Goal: Information Seeking & Learning: Learn about a topic

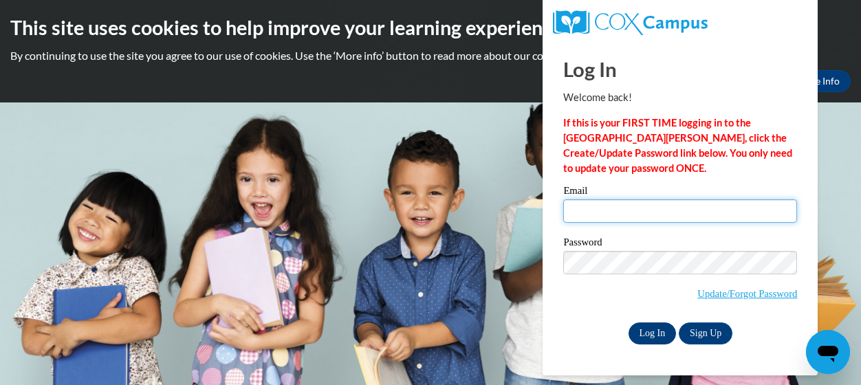
type input "[PERSON_NAME][EMAIL_ADDRESS][PERSON_NAME][DOMAIN_NAME]"
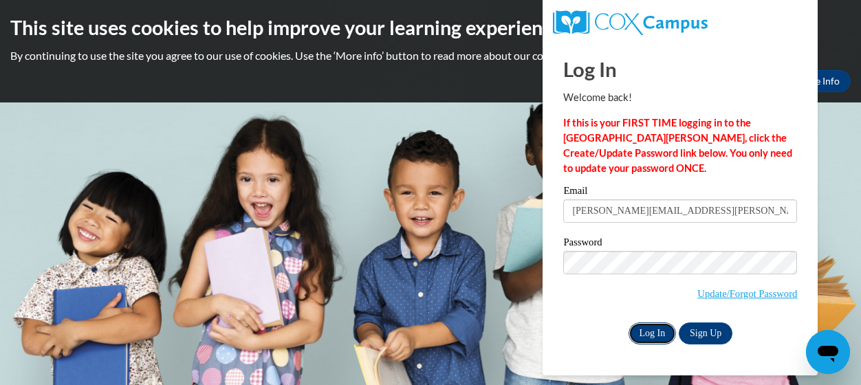
click at [651, 336] on input "Log In" at bounding box center [653, 334] width 48 height 22
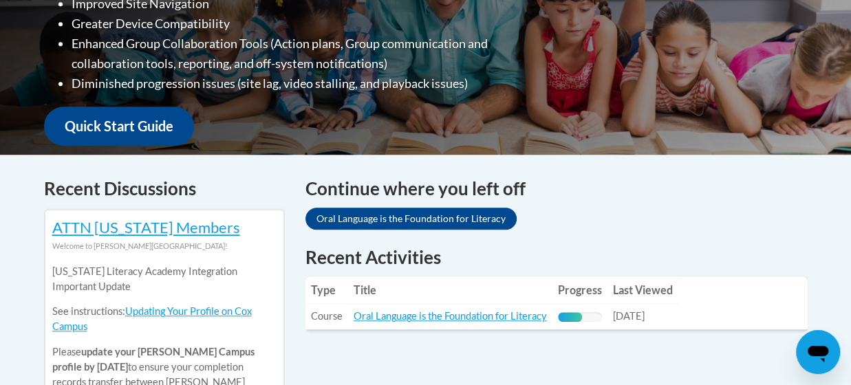
scroll to position [481, 0]
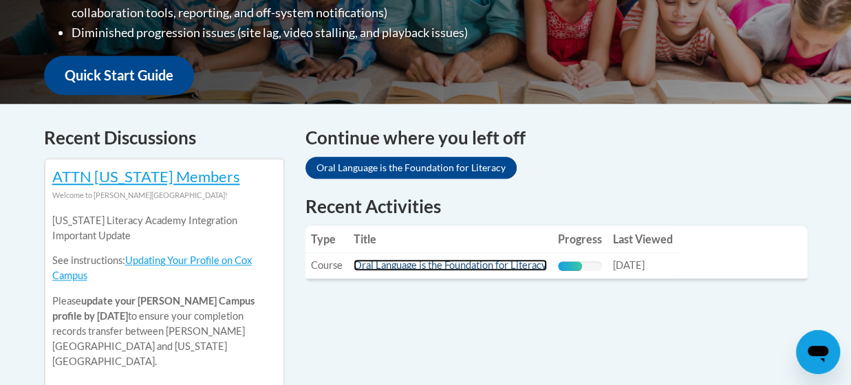
click at [455, 265] on link "Oral Language is the Foundation for Literacy" at bounding box center [450, 265] width 193 height 12
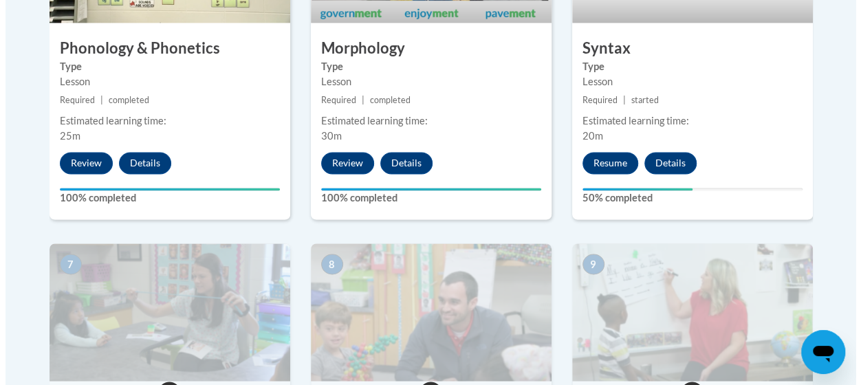
scroll to position [1032, 0]
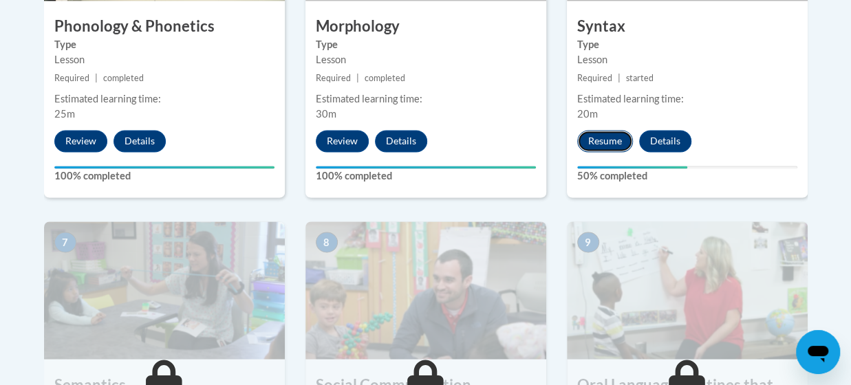
click at [607, 142] on button "Resume" at bounding box center [605, 141] width 56 height 22
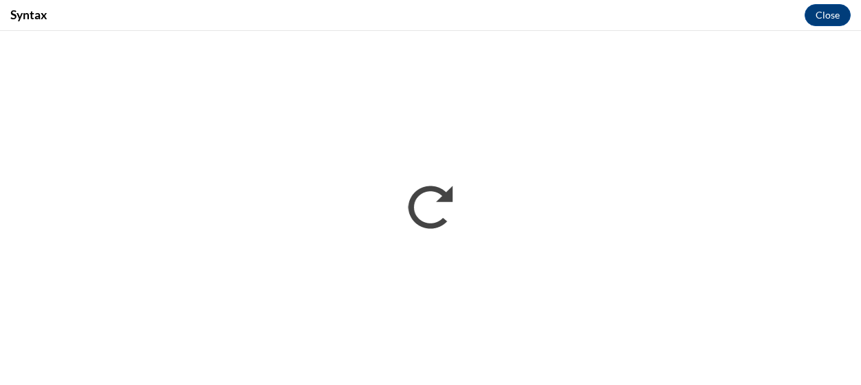
scroll to position [0, 0]
